Goal: Information Seeking & Learning: Learn about a topic

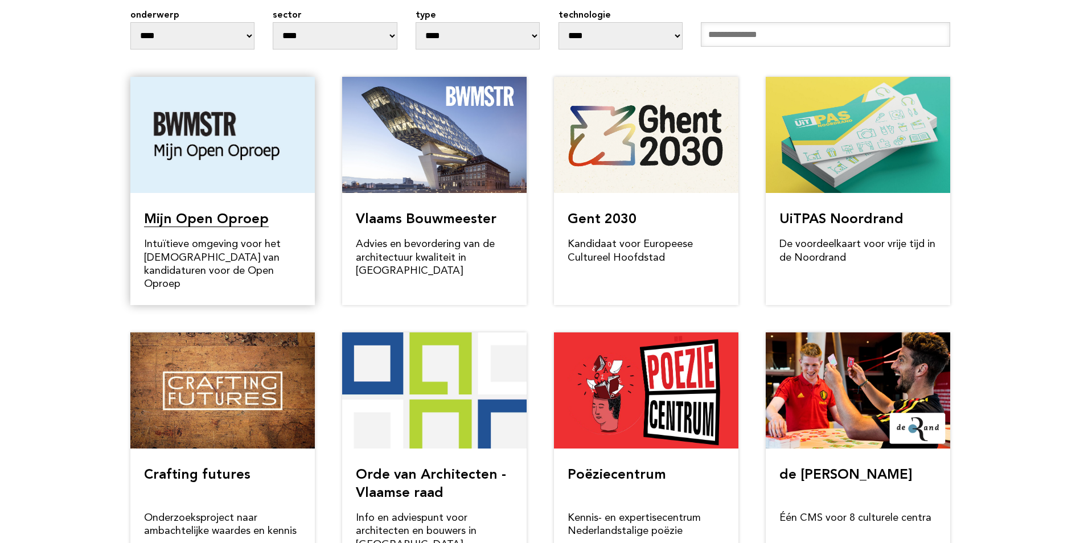
scroll to position [114, 0]
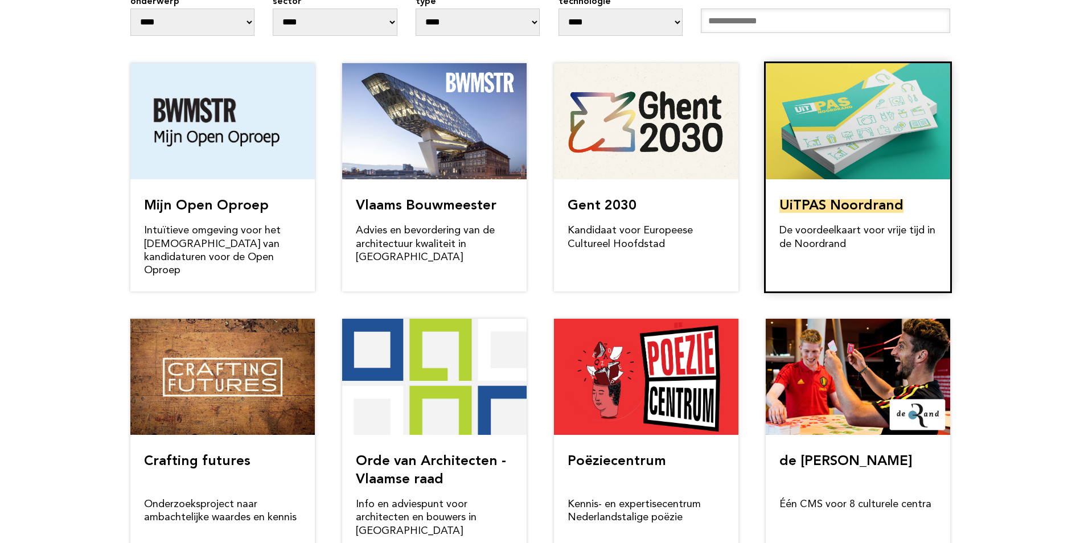
click at [865, 199] on link "UiTPAS Noordrand" at bounding box center [842, 206] width 124 height 14
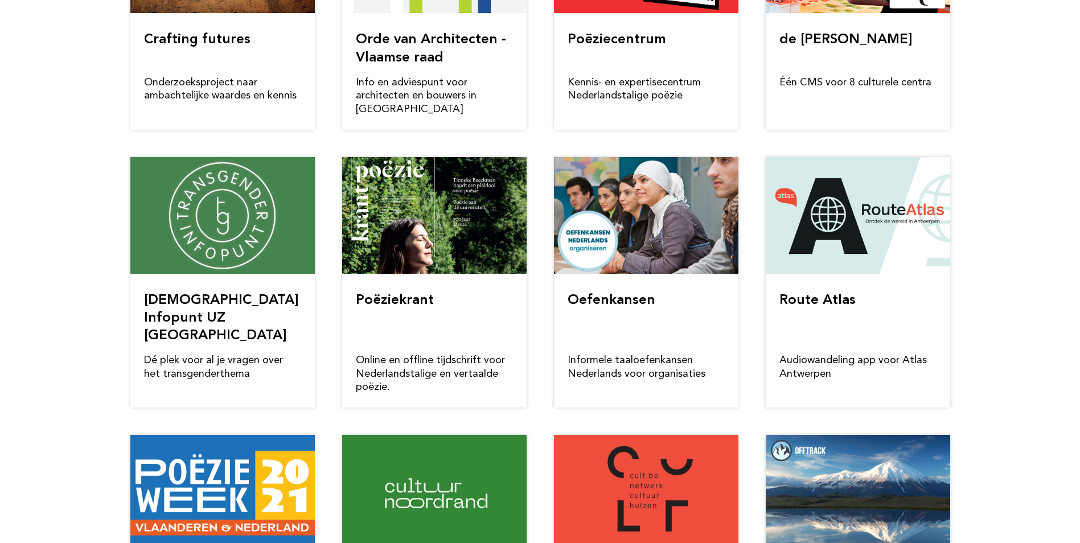
scroll to position [570, 0]
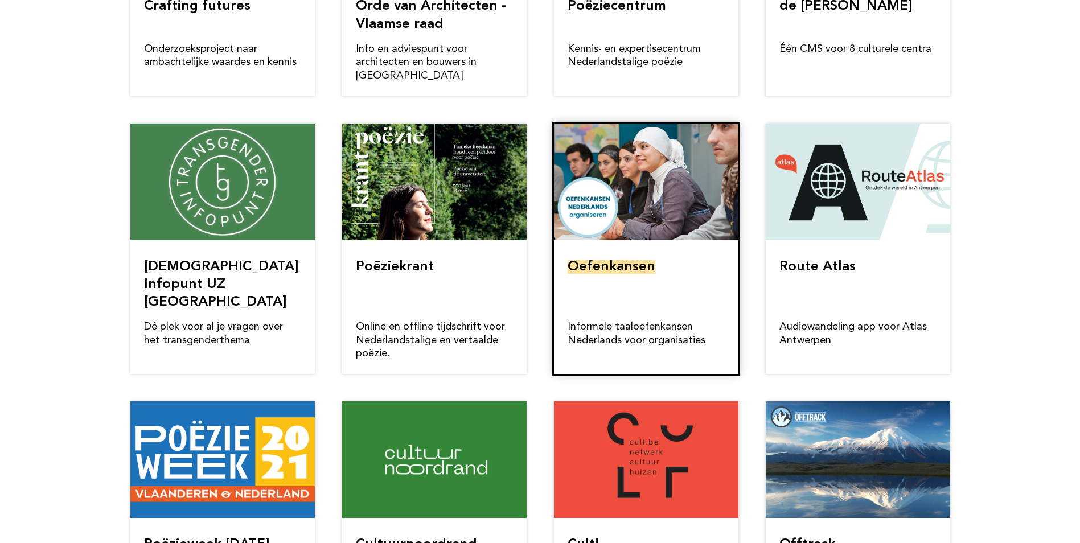
click at [633, 260] on link "Oefenkansen" at bounding box center [612, 267] width 88 height 14
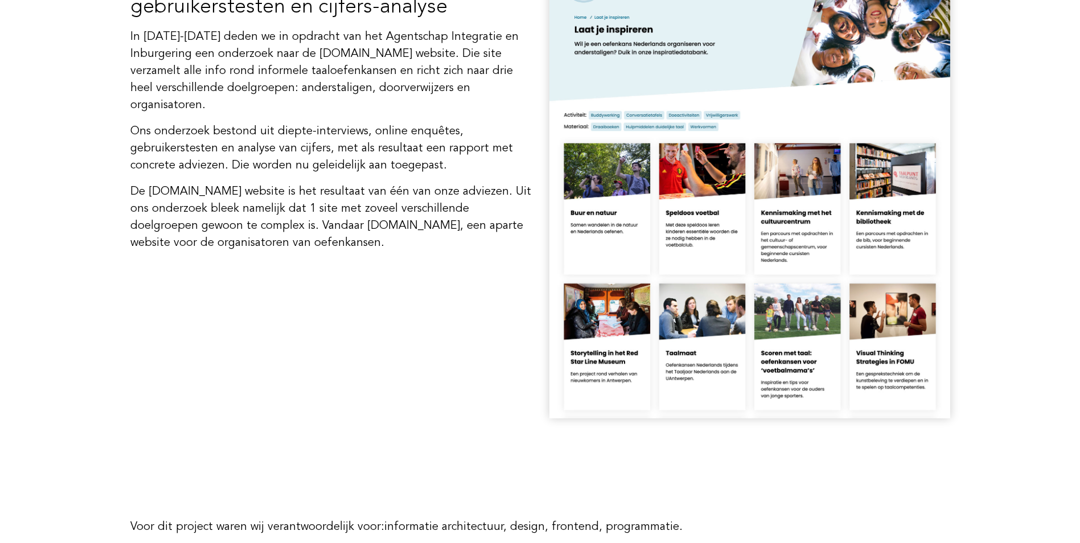
scroll to position [1025, 0]
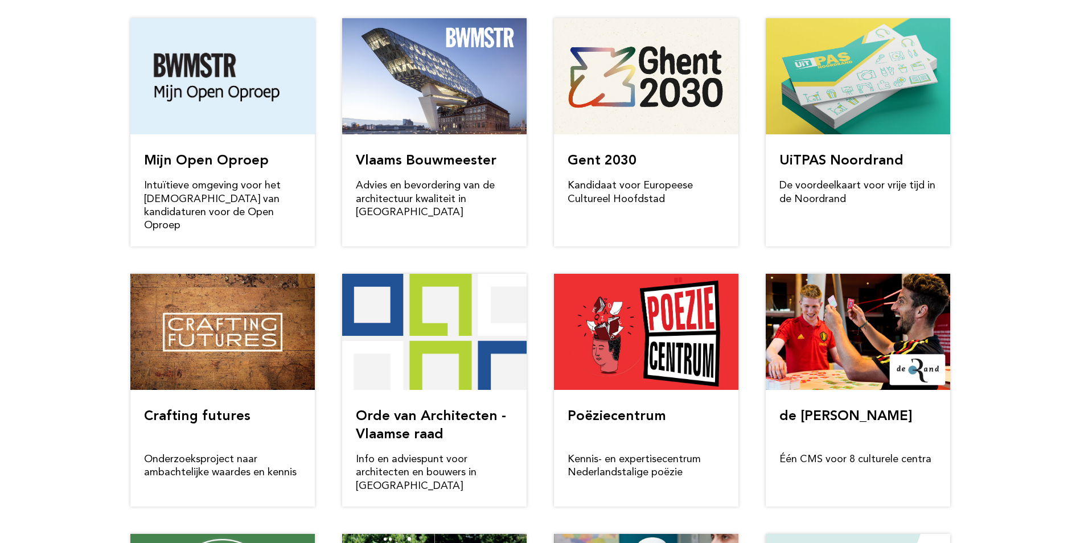
scroll to position [252, 0]
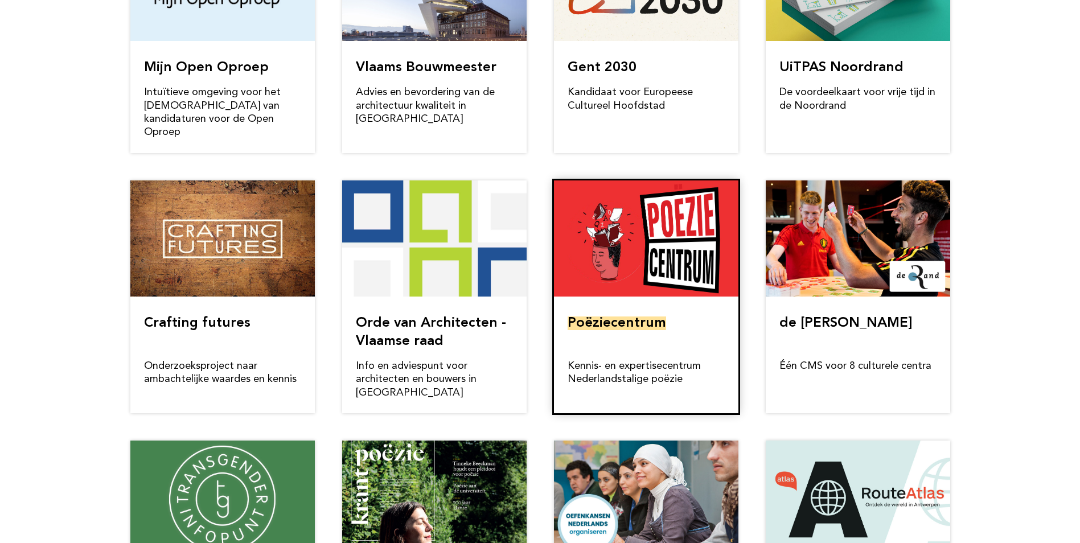
click at [634, 317] on link "Poëziecentrum" at bounding box center [617, 324] width 99 height 14
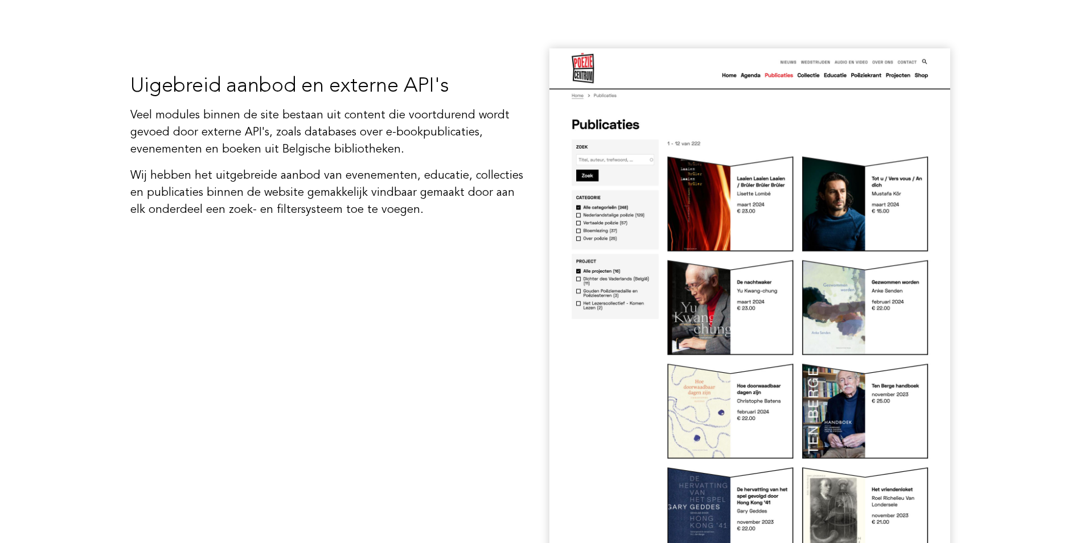
scroll to position [1139, 0]
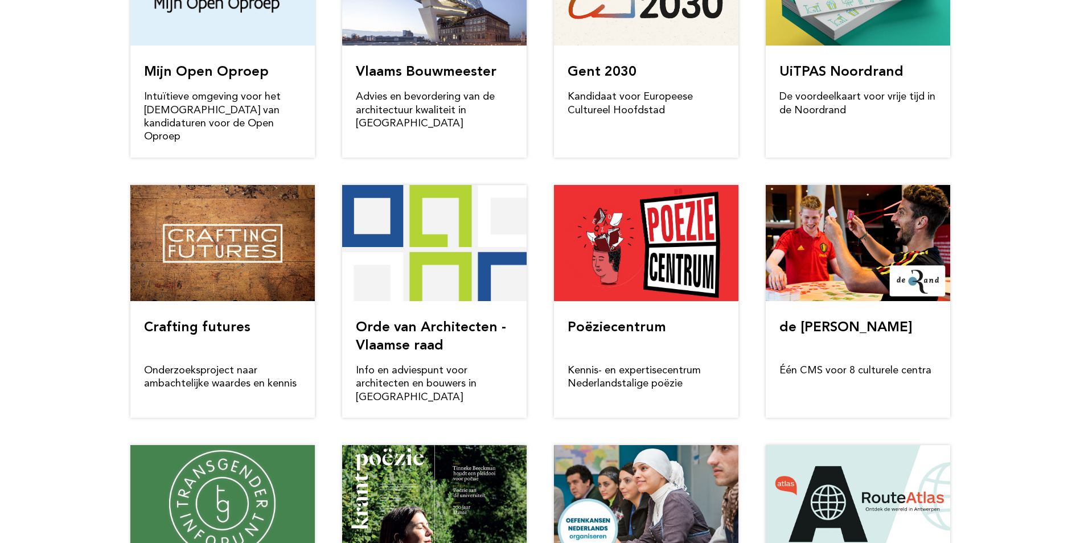
scroll to position [252, 0]
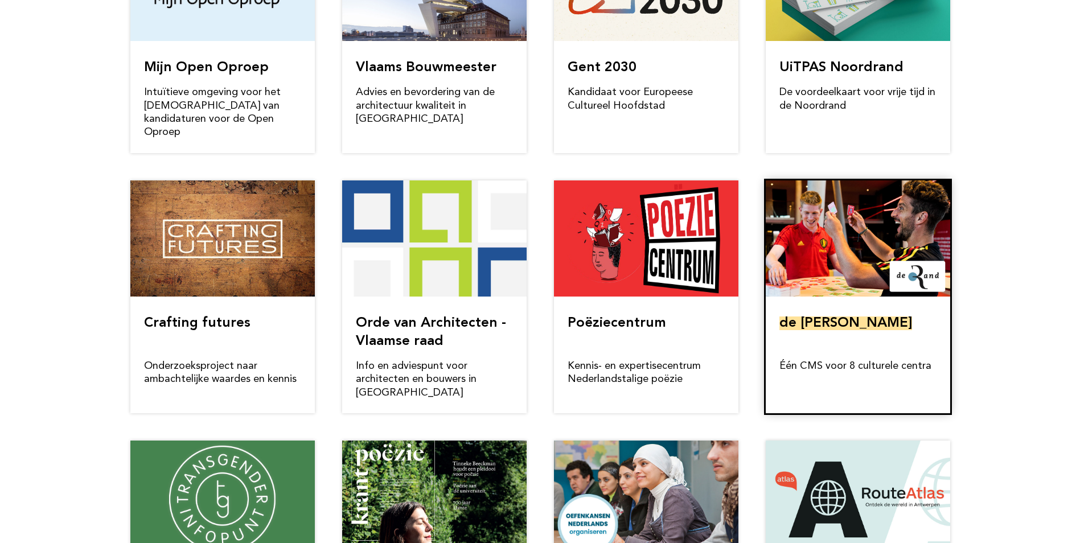
click at [823, 317] on link "de [PERSON_NAME]" at bounding box center [846, 324] width 133 height 14
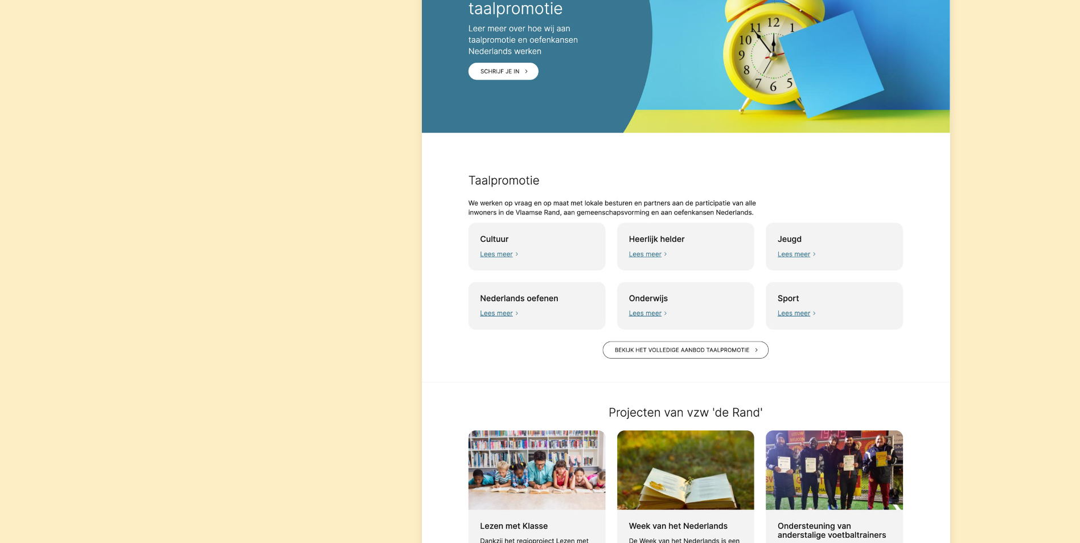
scroll to position [285, 0]
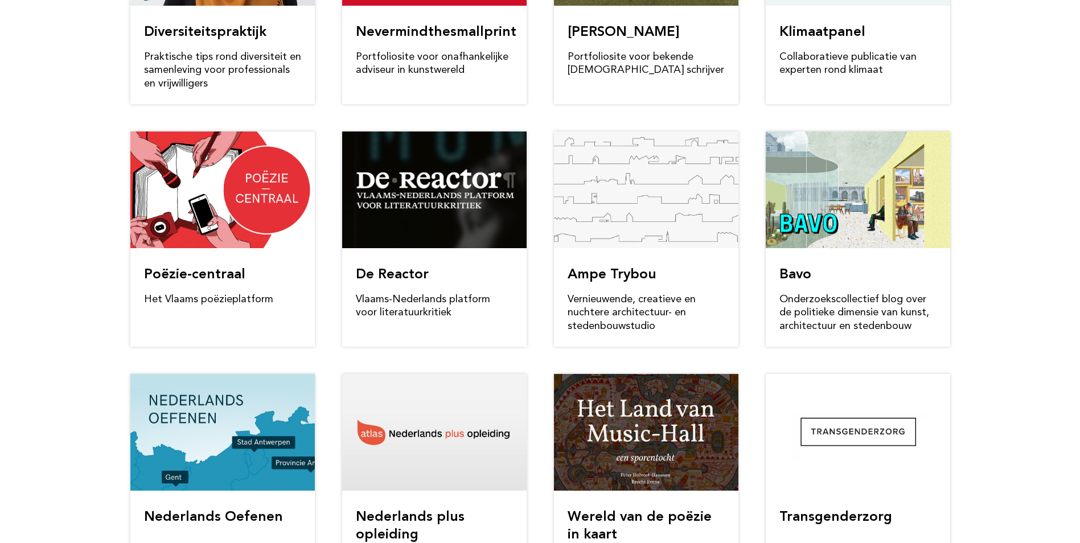
scroll to position [1334, 0]
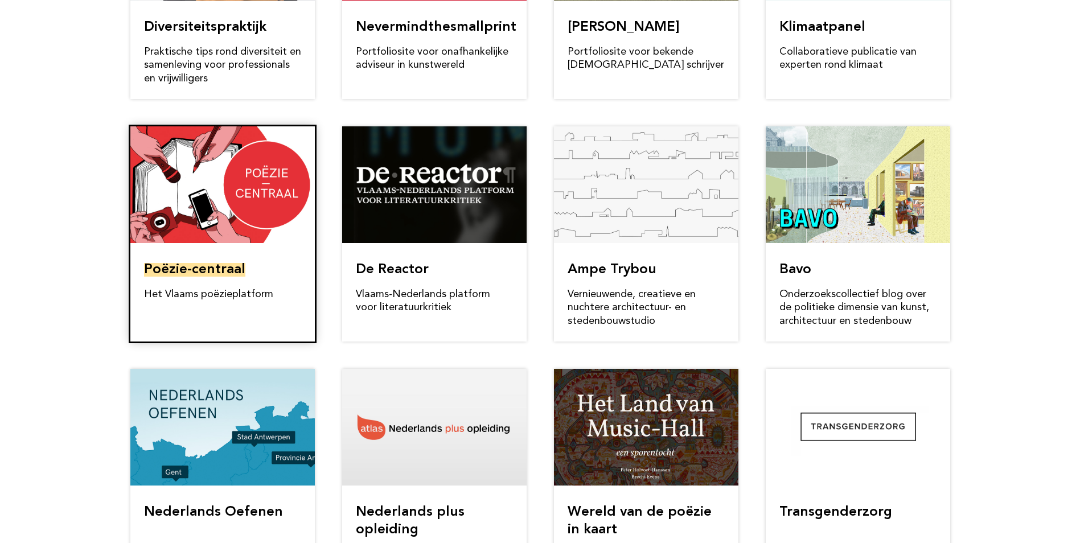
click at [214, 263] on link "Poëzie-centraal" at bounding box center [194, 270] width 101 height 14
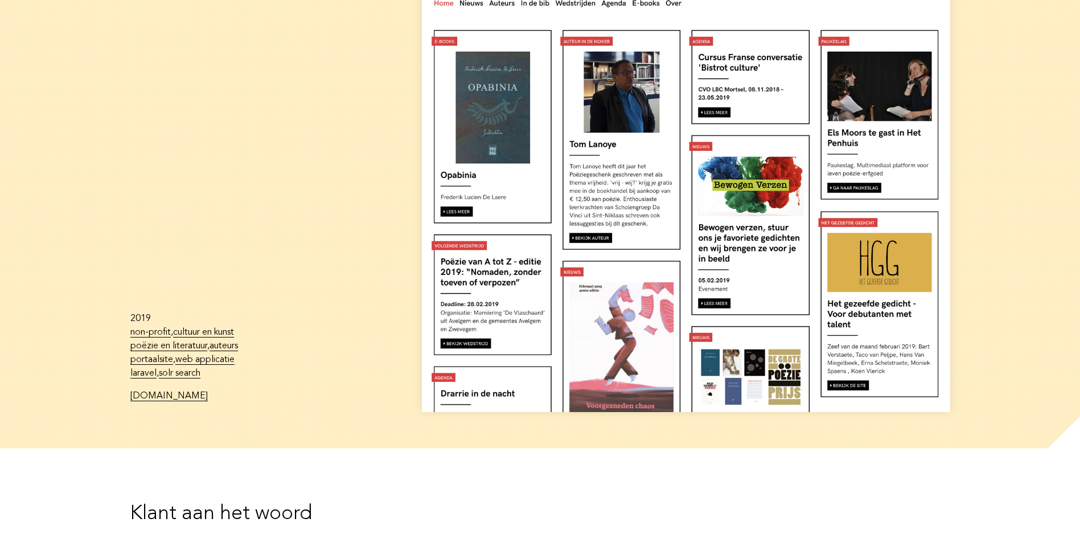
scroll to position [171, 0]
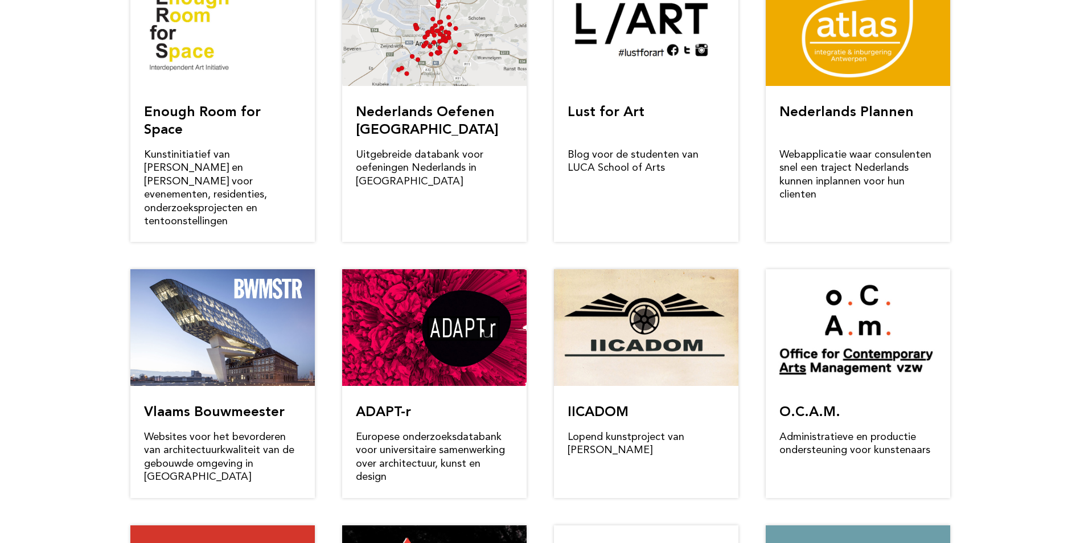
scroll to position [2587, 0]
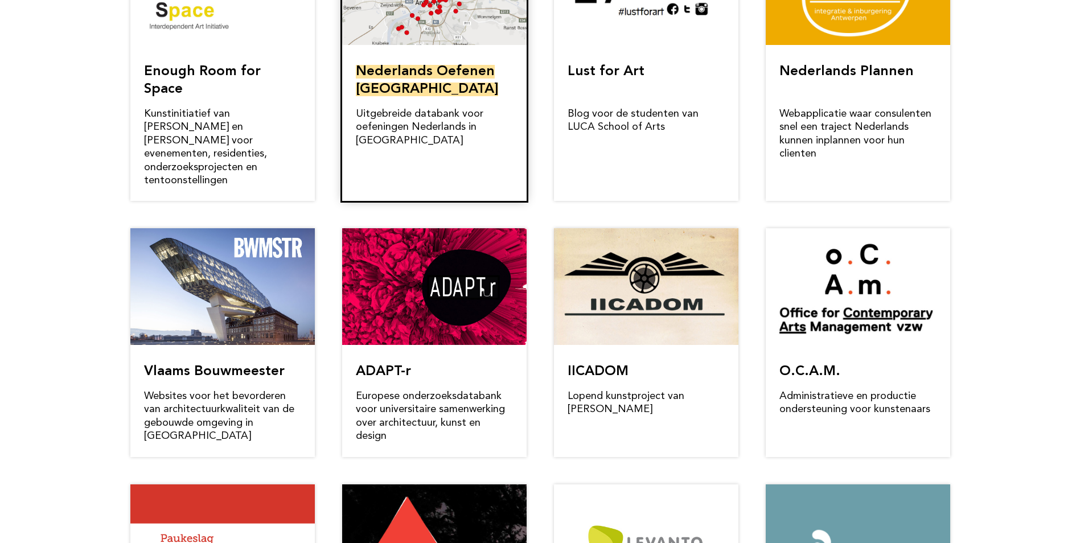
click at [435, 65] on link "Nederlands Oefenen [GEOGRAPHIC_DATA]" at bounding box center [427, 80] width 142 height 31
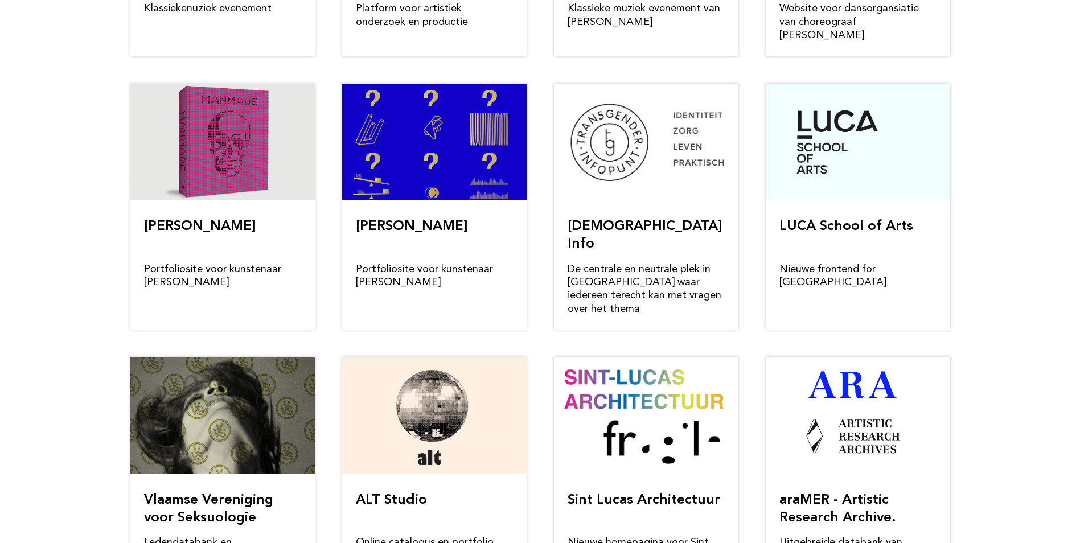
scroll to position [3442, 0]
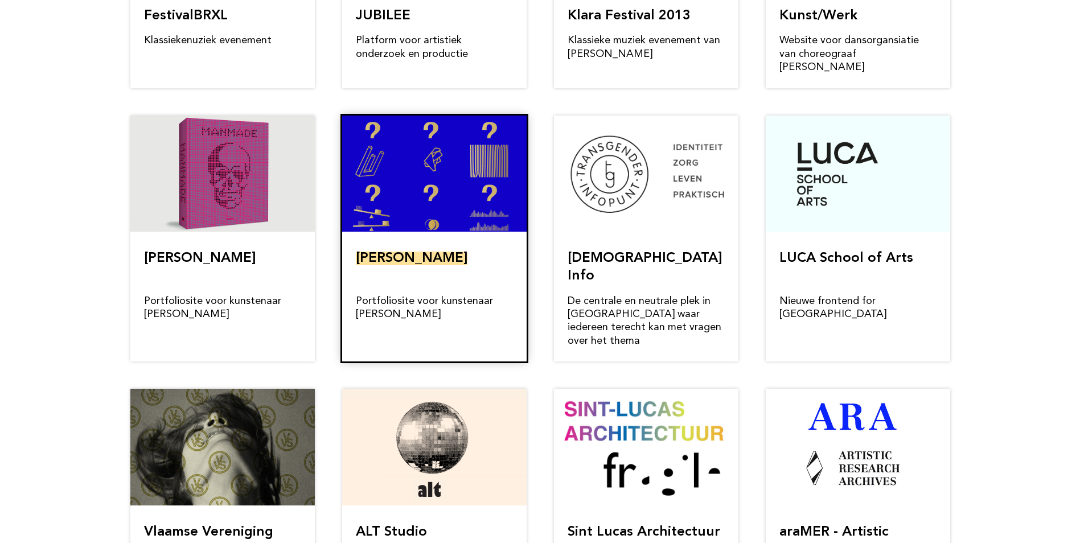
click at [402, 252] on link "[PERSON_NAME]" at bounding box center [412, 259] width 112 height 14
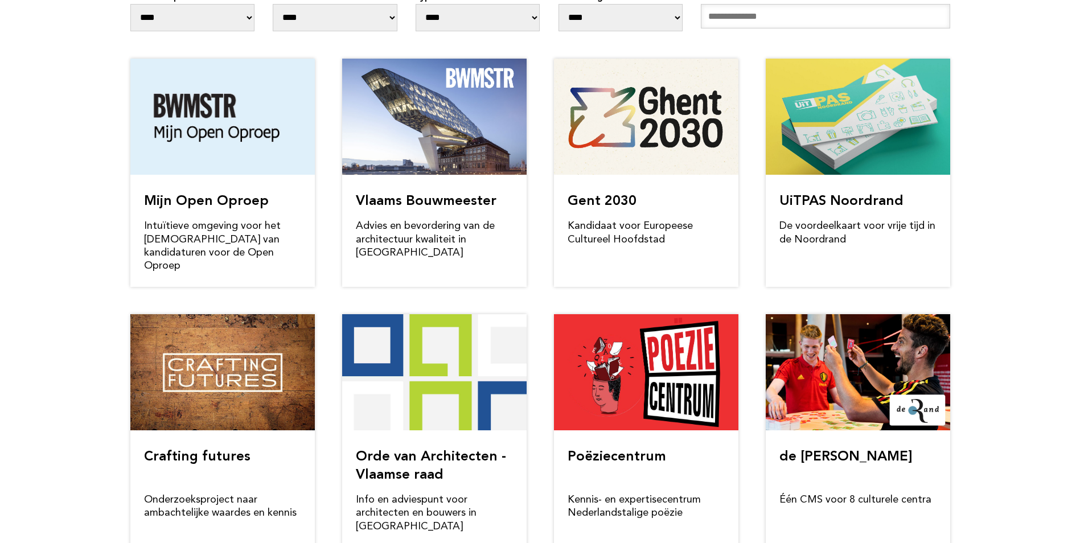
scroll to position [52, 0]
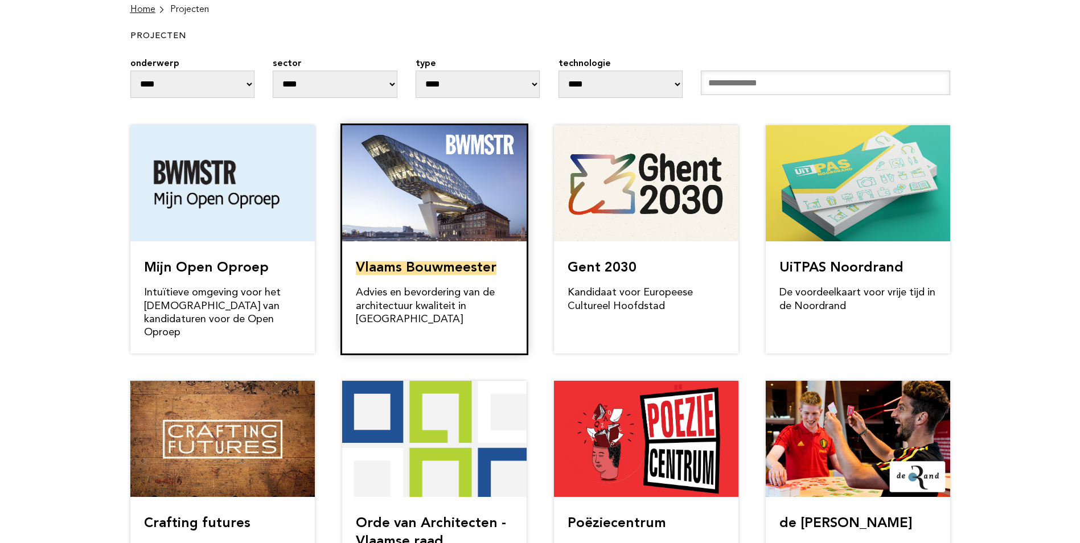
click at [456, 261] on link "Vlaams Bouwmeester" at bounding box center [426, 268] width 141 height 14
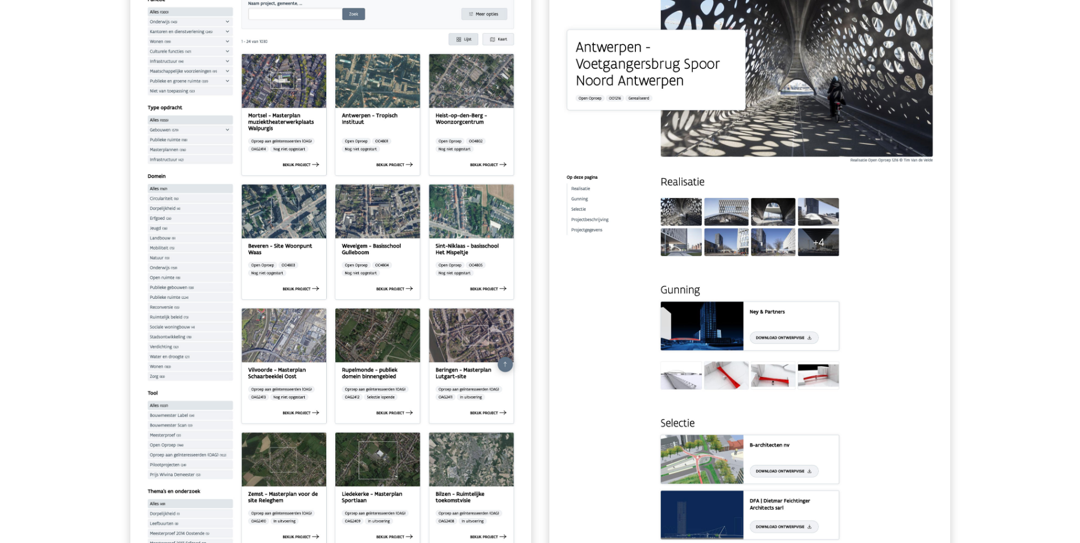
scroll to position [1822, 0]
